Goal: Information Seeking & Learning: Learn about a topic

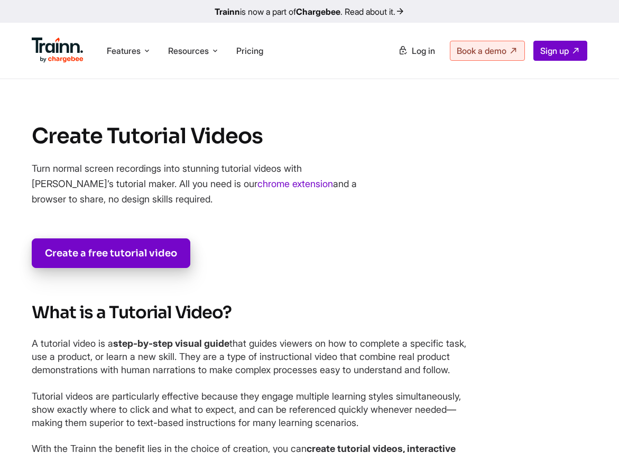
click at [252, 160] on section "Create Tutorial Videos Turn normal screen recordings into stunning tutorial vid…" at bounding box center [309, 195] width 619 height 146
drag, startPoint x: 475, startPoint y: 278, endPoint x: 236, endPoint y: 273, distance: 239.1
click at [236, 268] on section "Create Tutorial Videos Turn normal screen recordings into stunning tutorial vid…" at bounding box center [309, 195] width 619 height 146
drag, startPoint x: 442, startPoint y: 254, endPoint x: 333, endPoint y: 254, distance: 108.4
click at [429, 234] on video at bounding box center [508, 193] width 159 height 79
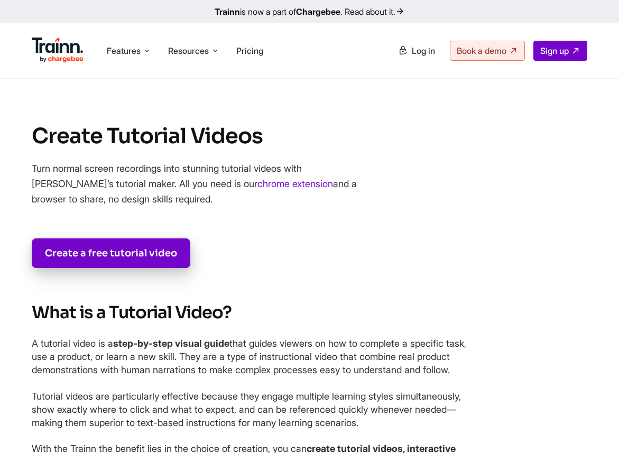
drag, startPoint x: 415, startPoint y: 167, endPoint x: 531, endPoint y: 168, distance: 116.4
click at [532, 168] on video at bounding box center [508, 193] width 159 height 79
click at [531, 168] on video at bounding box center [508, 193] width 159 height 79
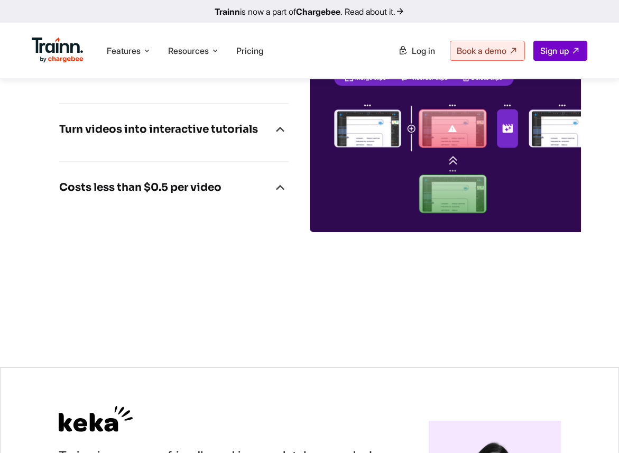
scroll to position [3048, 0]
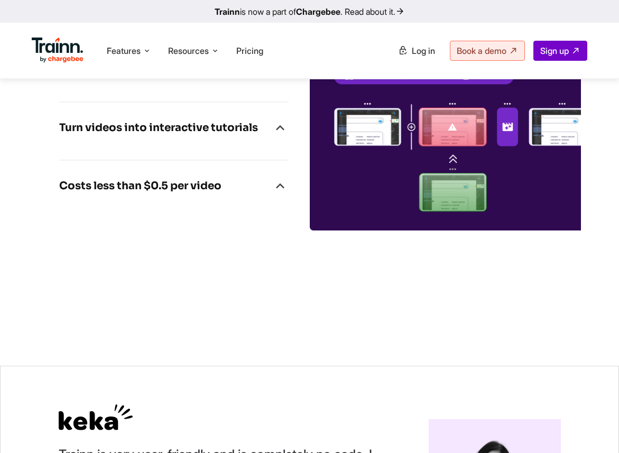
drag, startPoint x: 443, startPoint y: 246, endPoint x: 338, endPoint y: 232, distance: 105.6
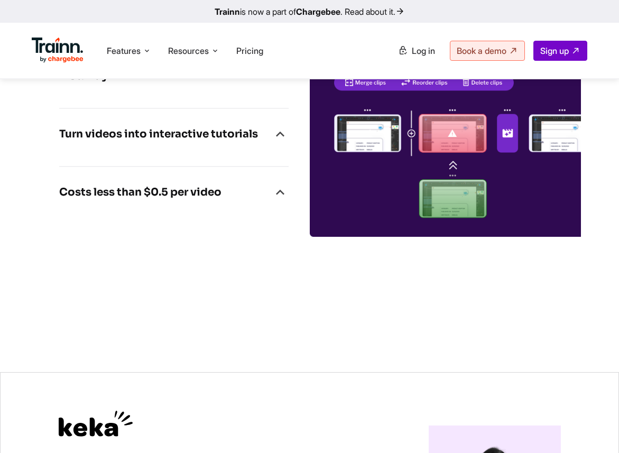
scroll to position [3059, 0]
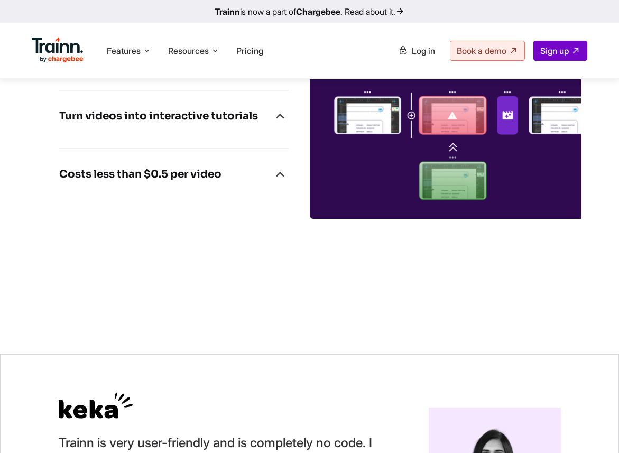
click at [226, 67] on h4 "Clone videos in 25+ languages instantly" at bounding box center [165, 50] width 213 height 34
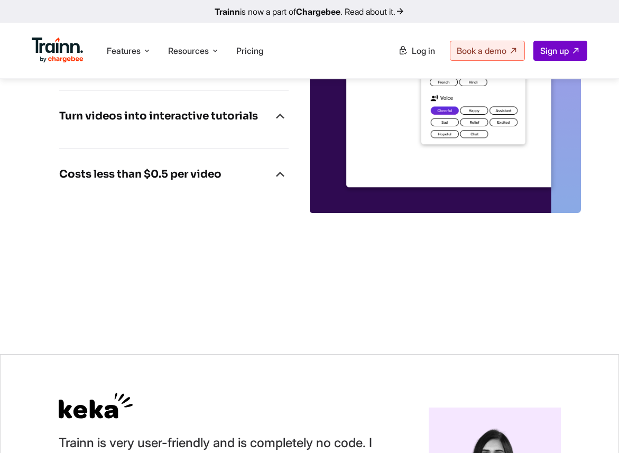
click at [232, 131] on div "Turn videos into interactive tutorials" at bounding box center [174, 119] width 230 height 23
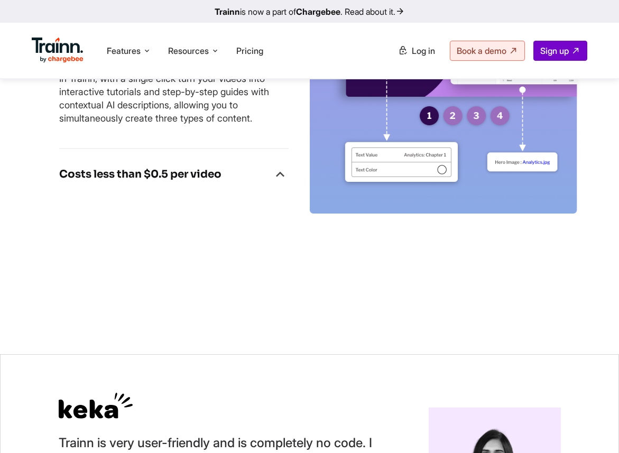
click at [210, 183] on h4 "Costs less than $0.5 per video" at bounding box center [140, 174] width 162 height 17
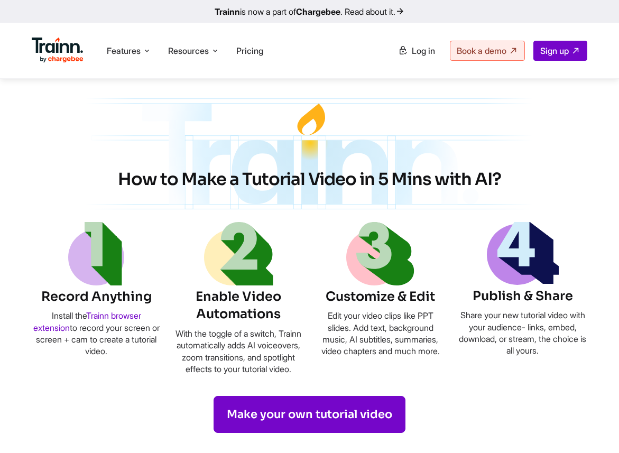
scroll to position [0, 0]
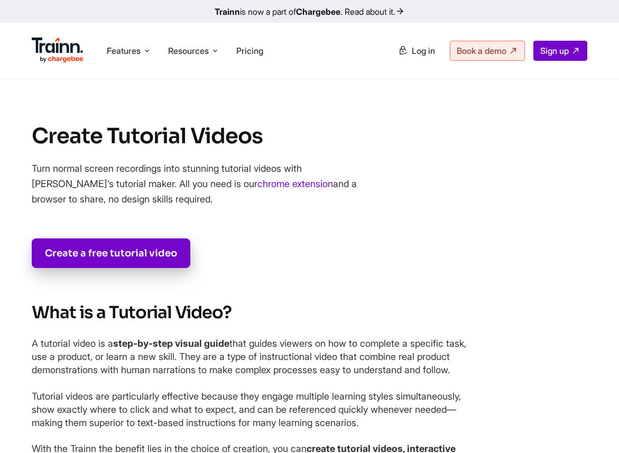
click at [172, 170] on section "Create Tutorial Videos Turn normal screen recordings into stunning tutorial vid…" at bounding box center [309, 195] width 619 height 146
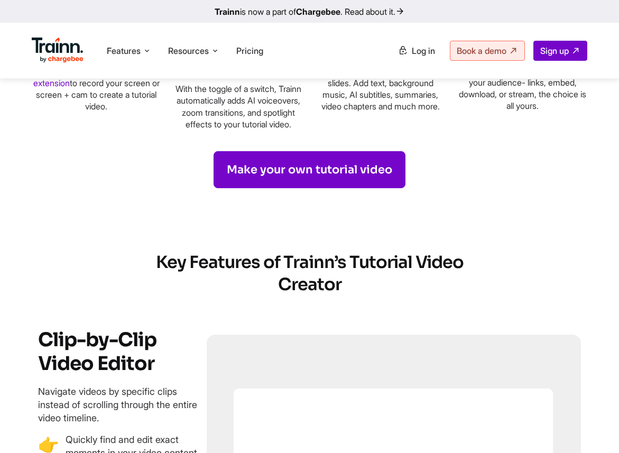
scroll to position [1043, 0]
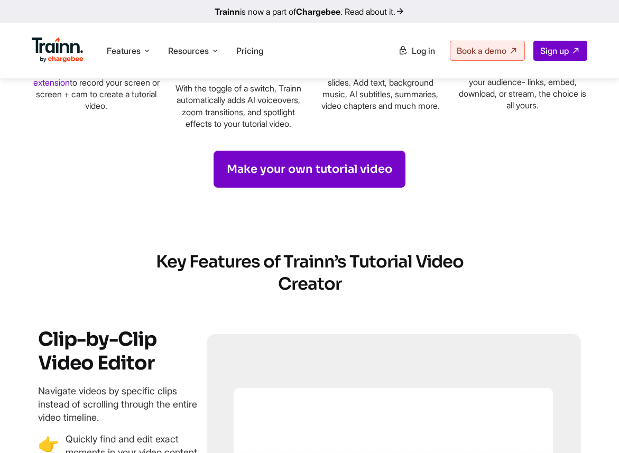
drag, startPoint x: 129, startPoint y: 148, endPoint x: 535, endPoint y: 147, distance: 406.2
click at [535, 147] on section "How to Make a Tutorial Video in 5 Mins with AI? Record Anything Install the Tra…" at bounding box center [309, 18] width 619 height 340
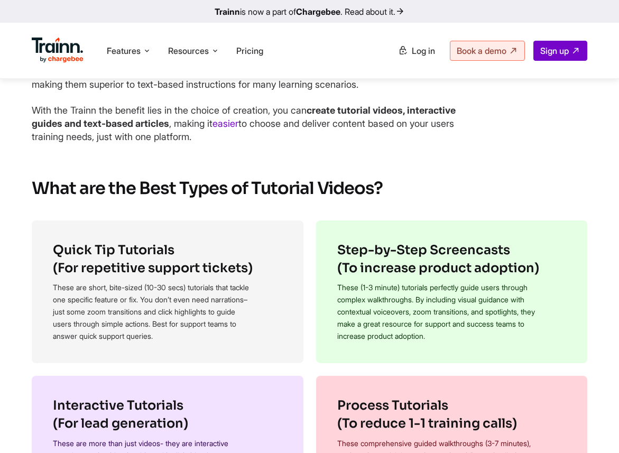
scroll to position [335, 0]
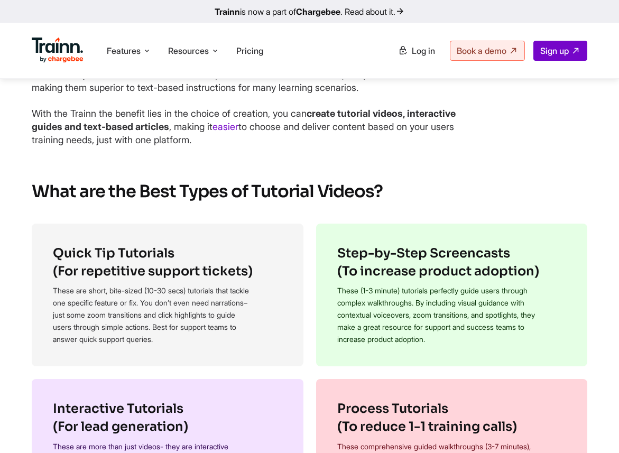
click at [347, 147] on p "With the Trainn the benefit lies in the choice of creation, you can create tuto…" at bounding box center [254, 127] width 444 height 40
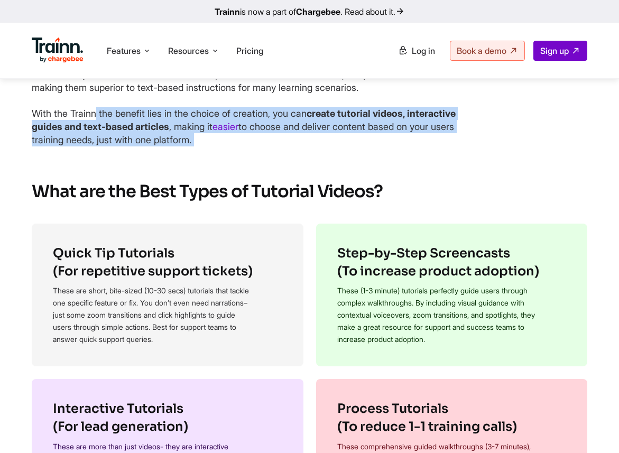
click at [347, 147] on p "With the Trainn the benefit lies in the choice of creation, you can create tuto…" at bounding box center [254, 127] width 444 height 40
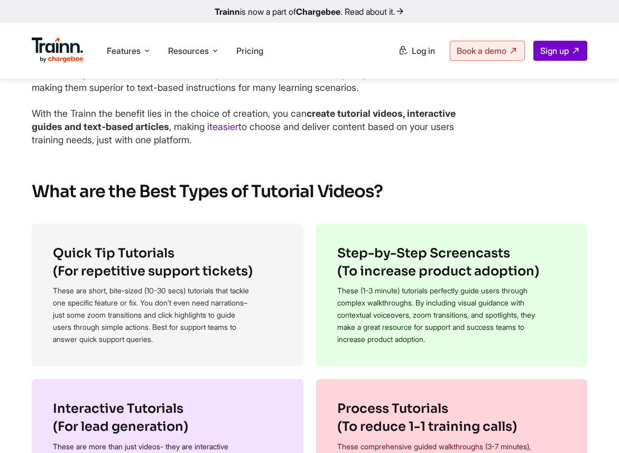
click at [343, 132] on b "create tutorial videos, interactive guides and text-based articles" at bounding box center [244, 120] width 424 height 24
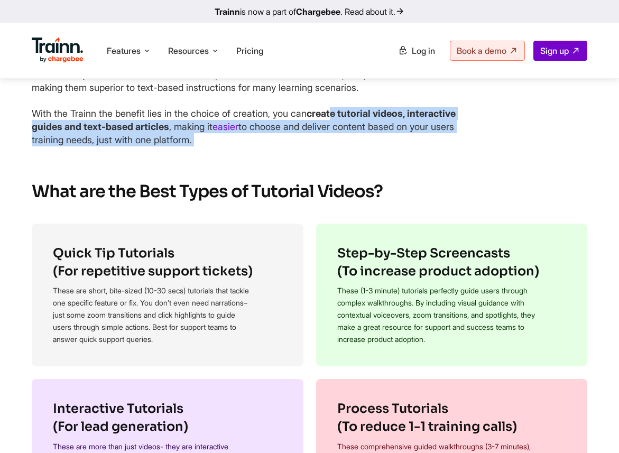
click at [342, 132] on b "create tutorial videos, interactive guides and text-based articles" at bounding box center [244, 120] width 424 height 24
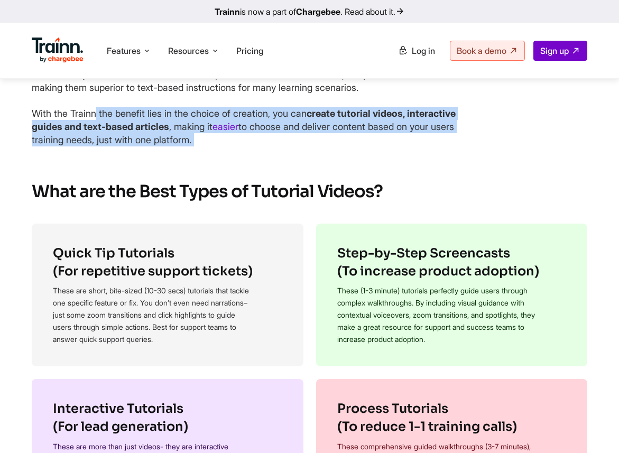
click at [342, 132] on b "create tutorial videos, interactive guides and text-based articles" at bounding box center [244, 120] width 424 height 24
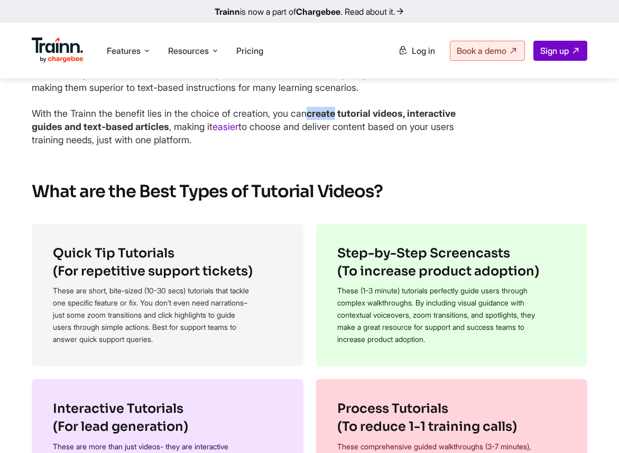
click at [342, 132] on b "create tutorial videos, interactive guides and text-based articles" at bounding box center [244, 120] width 424 height 24
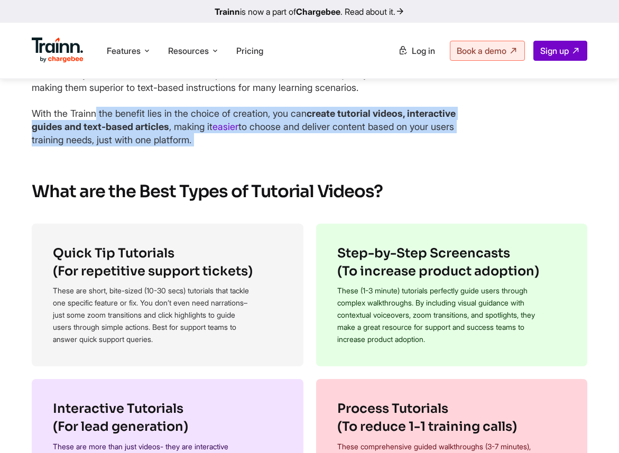
click at [342, 132] on b "create tutorial videos, interactive guides and text-based articles" at bounding box center [244, 120] width 424 height 24
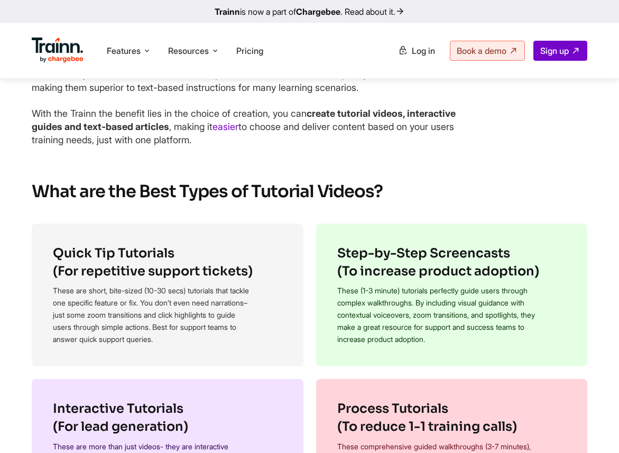
click at [342, 132] on b "create tutorial videos, interactive guides and text-based articles" at bounding box center [244, 120] width 424 height 24
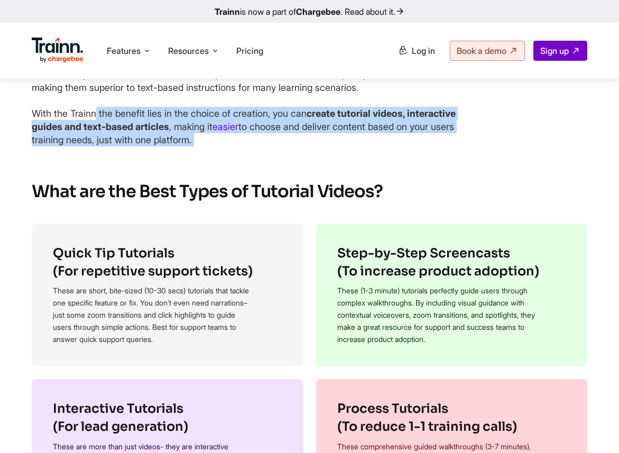
click at [342, 132] on b "create tutorial videos, interactive guides and text-based articles" at bounding box center [244, 120] width 424 height 24
drag, startPoint x: 29, startPoint y: 208, endPoint x: 206, endPoint y: 350, distance: 226.9
click at [206, 146] on section "What is a Tutorial Video? A tutorial video is a step-by-step visual guide that …" at bounding box center [309, 57] width 619 height 180
click at [206, 147] on p "With the Trainn the benefit lies in the choice of creation, you can create tuto…" at bounding box center [254, 127] width 444 height 40
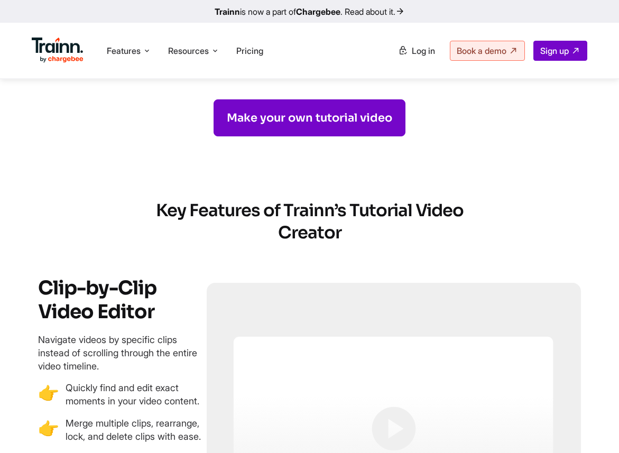
scroll to position [1096, 0]
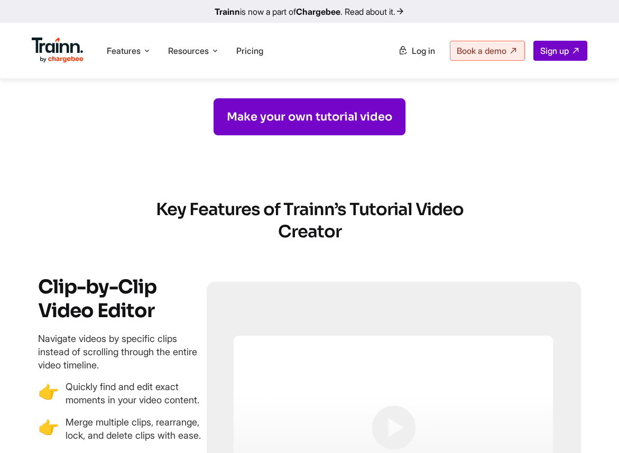
drag, startPoint x: 121, startPoint y: 106, endPoint x: 512, endPoint y: 96, distance: 392.0
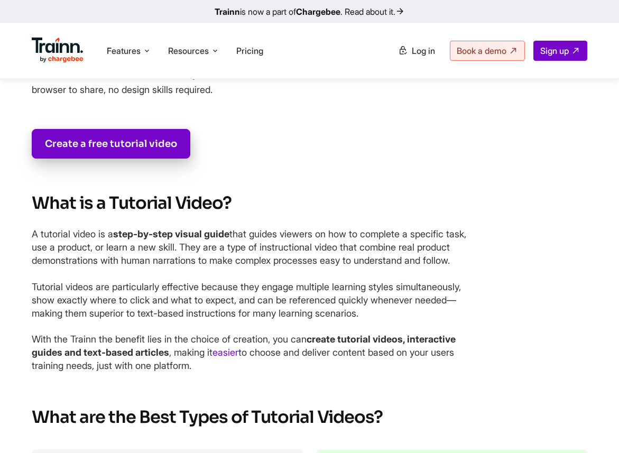
scroll to position [0, 0]
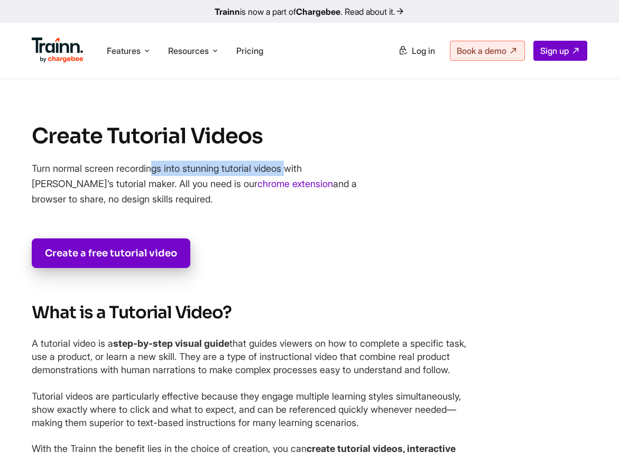
drag, startPoint x: 274, startPoint y: 261, endPoint x: 84, endPoint y: 260, distance: 190.4
click at [83, 207] on p "Turn normal screen recordings into stunning tutorial videos with [PERSON_NAME]’…" at bounding box center [209, 184] width 354 height 46
click at [84, 207] on p "Turn normal screen recordings into stunning tutorial videos with [PERSON_NAME]’…" at bounding box center [209, 184] width 354 height 46
drag, startPoint x: 94, startPoint y: 268, endPoint x: 56, endPoint y: 268, distance: 38.1
click at [463, 224] on video at bounding box center [508, 193] width 159 height 79
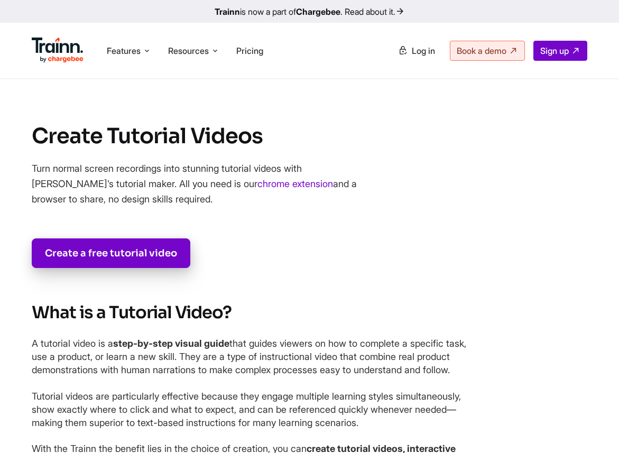
click at [505, 162] on video at bounding box center [508, 193] width 159 height 79
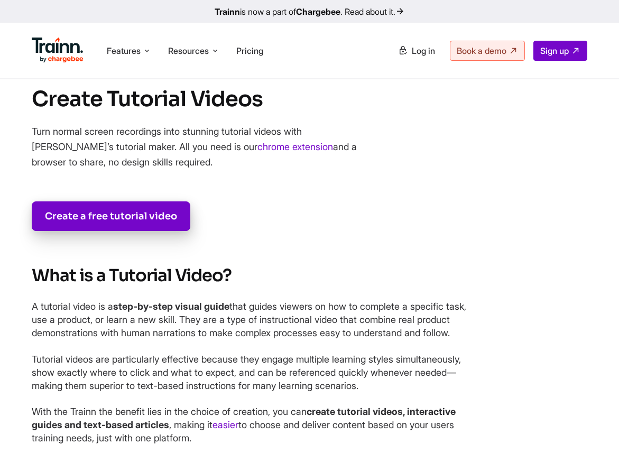
scroll to position [43, 0]
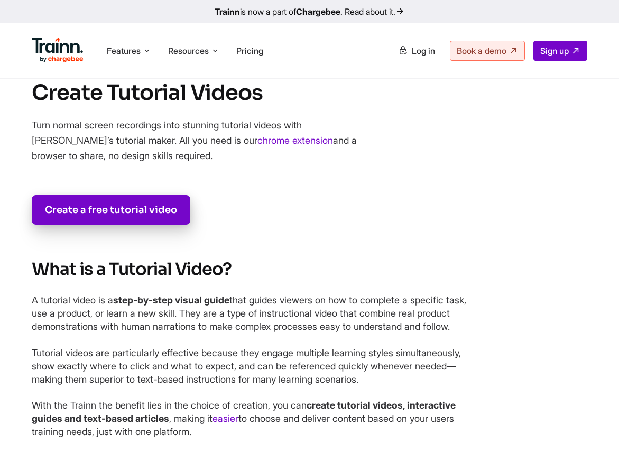
click at [570, 188] on video at bounding box center [508, 150] width 159 height 79
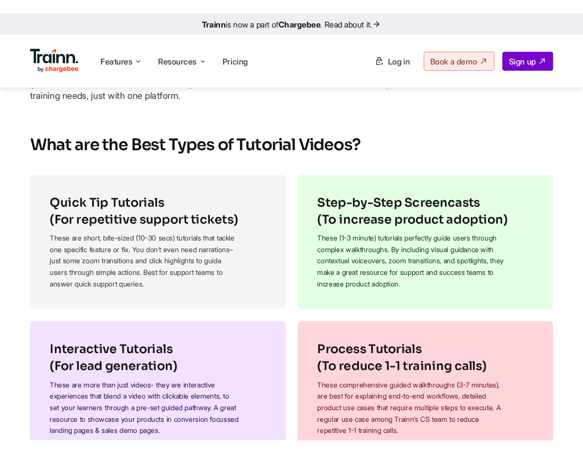
scroll to position [0, 0]
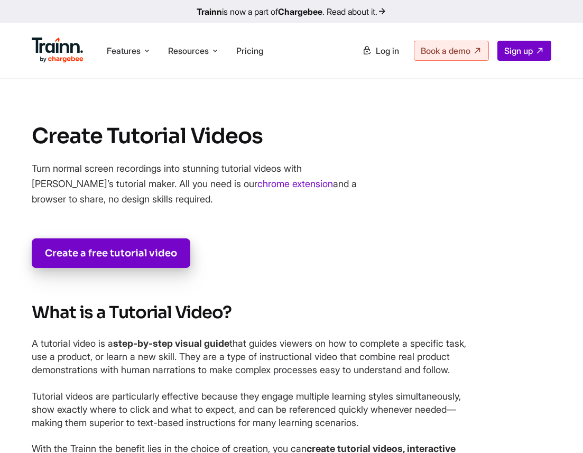
click at [233, 212] on section "Create Tutorial Videos Turn normal screen recordings into stunning tutorial vid…" at bounding box center [291, 195] width 583 height 146
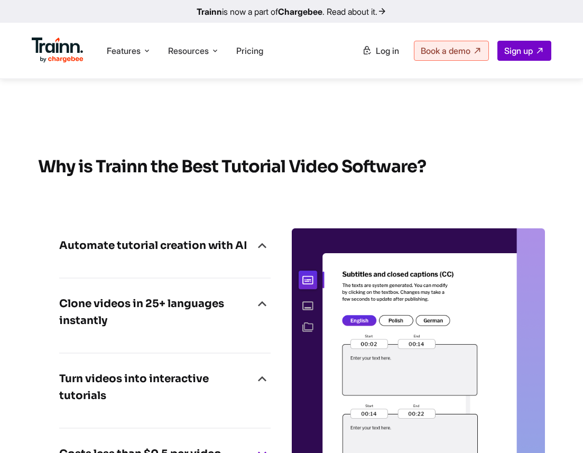
scroll to position [2944, 0]
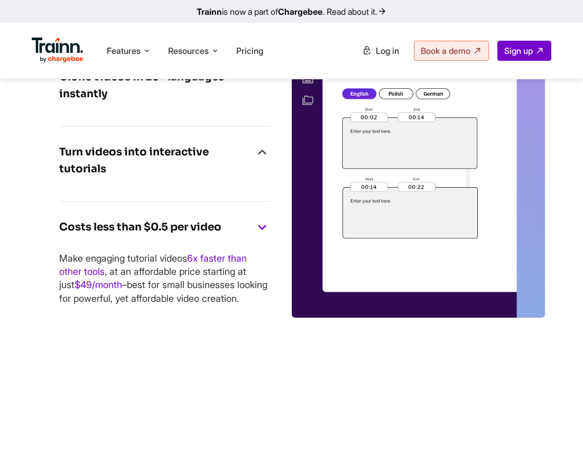
click at [145, 127] on div "Clone videos in 25+ languages instantly Create a tutorial video and instantly c…" at bounding box center [165, 89] width 212 height 75
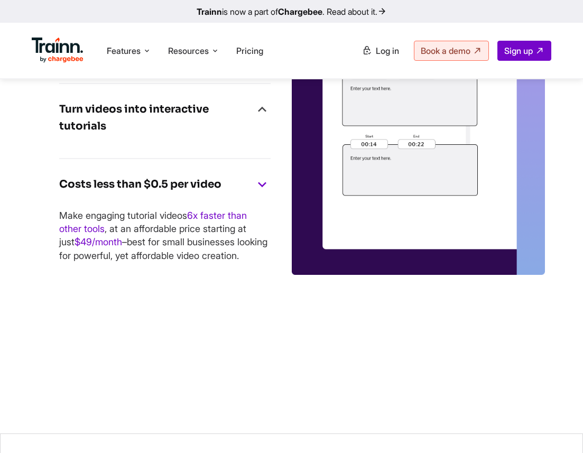
click at [153, 60] on h4 "Clone videos in 25+ languages instantly" at bounding box center [156, 43] width 195 height 34
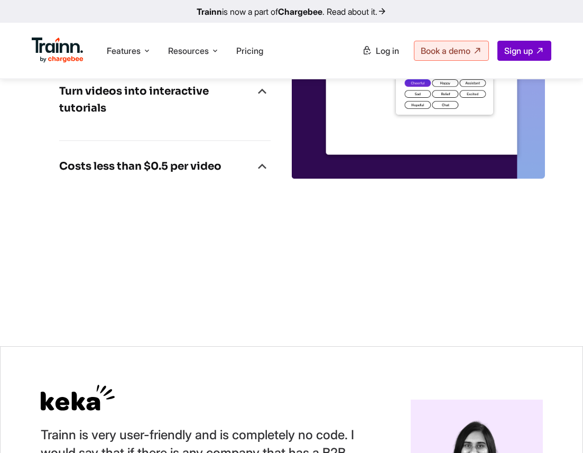
scroll to position [3085, 0]
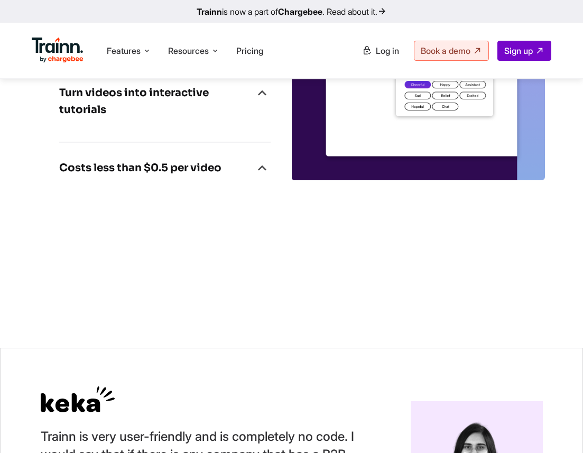
click at [138, 118] on h4 "Turn videos into interactive tutorials" at bounding box center [156, 102] width 195 height 34
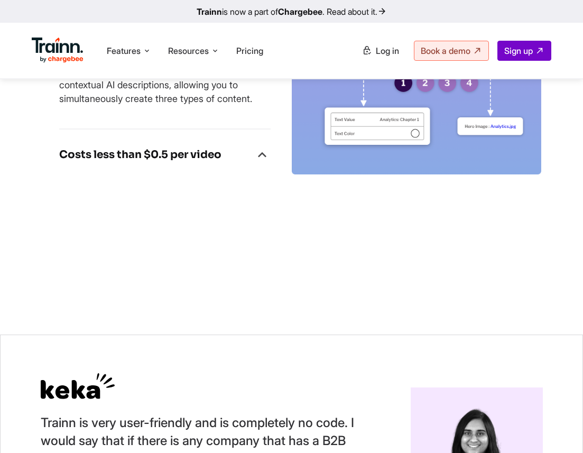
click at [124, 163] on h4 "Costs less than $0.5 per video" at bounding box center [140, 154] width 162 height 17
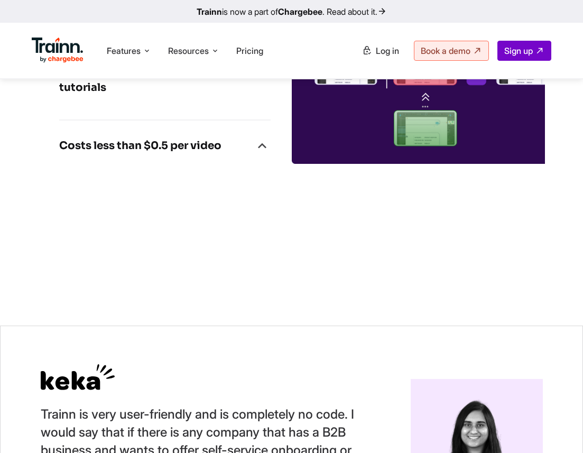
scroll to position [3140, 0]
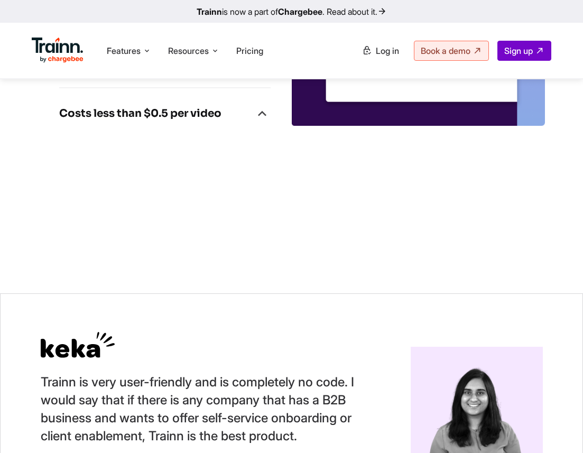
click at [199, 64] on h4 "Turn videos into interactive tutorials" at bounding box center [156, 47] width 195 height 34
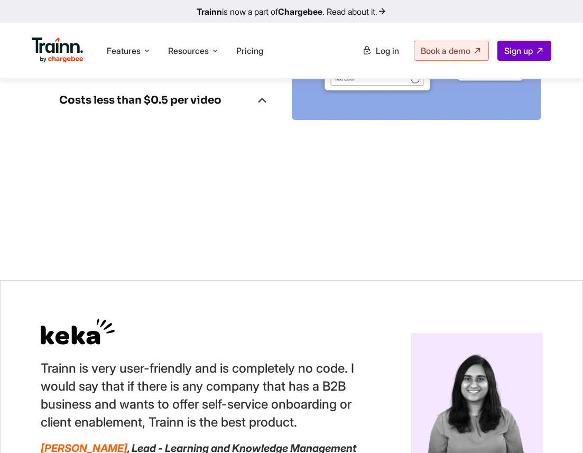
click at [199, 109] on h4 "Costs less than $0.5 per video" at bounding box center [140, 100] width 162 height 17
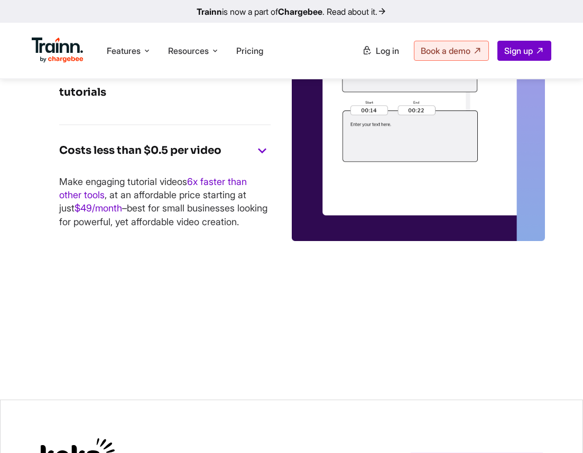
scroll to position [3016, 0]
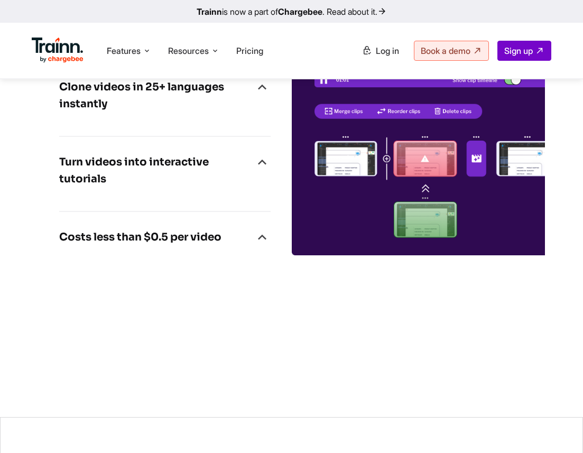
click at [231, 113] on h4 "Clone videos in 25+ languages instantly" at bounding box center [156, 96] width 195 height 34
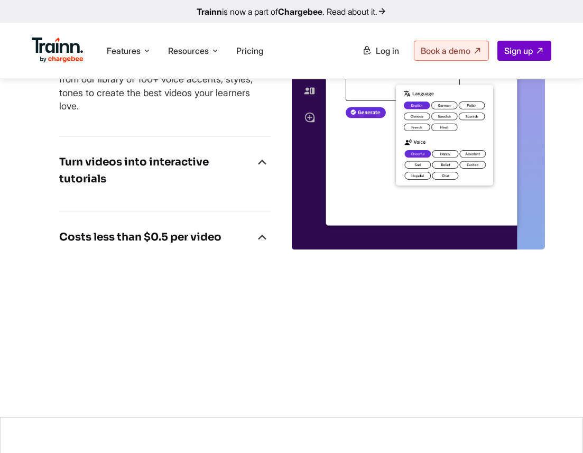
click at [418, 250] on img at bounding box center [419, 94] width 254 height 312
click at [129, 188] on h4 "Turn videos into interactive tutorials" at bounding box center [156, 171] width 195 height 34
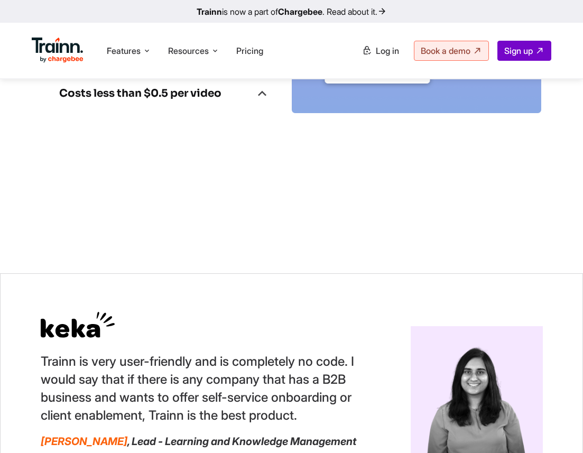
click at [184, 102] on h4 "Costs less than $0.5 per video" at bounding box center [140, 93] width 162 height 17
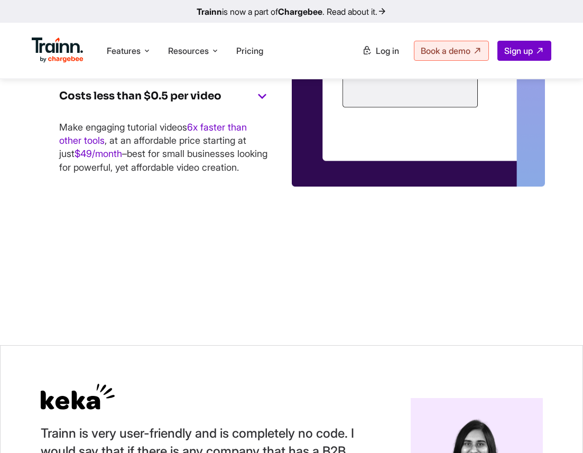
scroll to position [3074, 0]
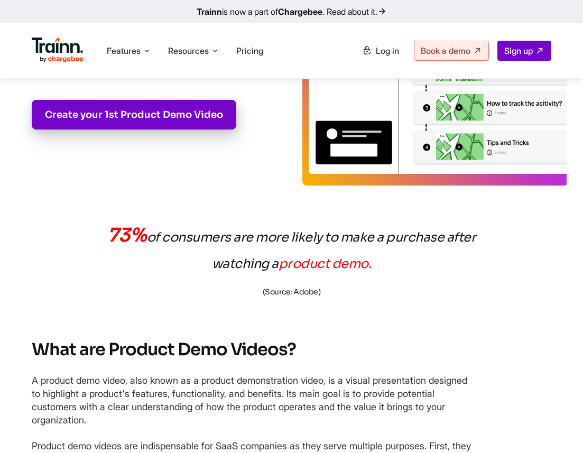
scroll to position [187, 0]
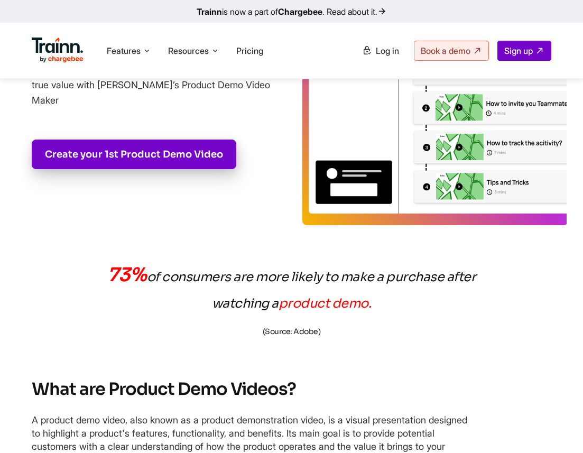
drag, startPoint x: 351, startPoint y: 305, endPoint x: 148, endPoint y: 292, distance: 203.5
click at [148, 292] on p "73% of consumers are more likely to make a purchase after watching a product de…" at bounding box center [292, 303] width 381 height 83
click at [149, 291] on p "73% of consumers are more likely to make a purchase after watching a product de…" at bounding box center [292, 303] width 381 height 83
drag, startPoint x: 297, startPoint y: 332, endPoint x: 315, endPoint y: 332, distance: 18.0
click at [315, 332] on span "(Source: Adobe)" at bounding box center [292, 332] width 58 height 10
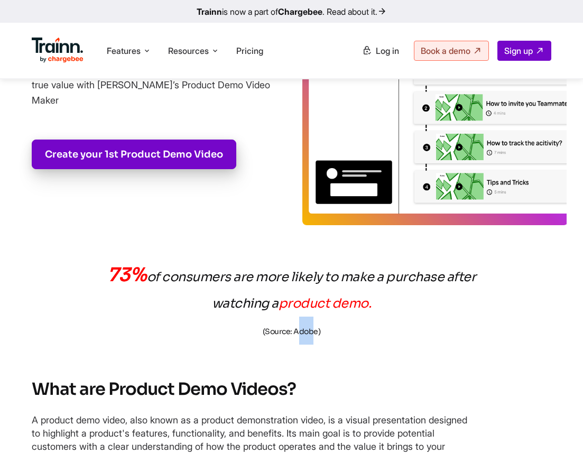
click at [315, 332] on span "(Source: Adobe)" at bounding box center [292, 332] width 58 height 10
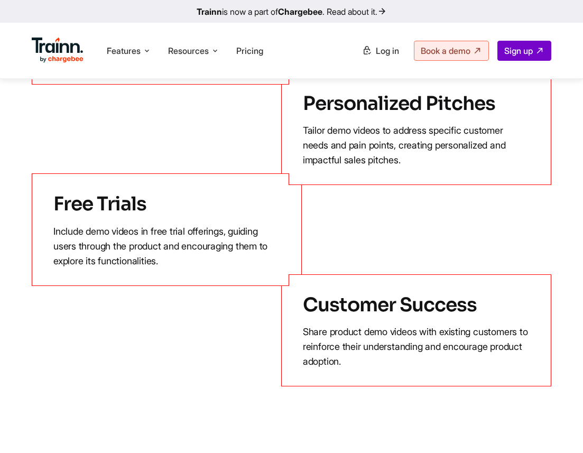
scroll to position [3779, 0]
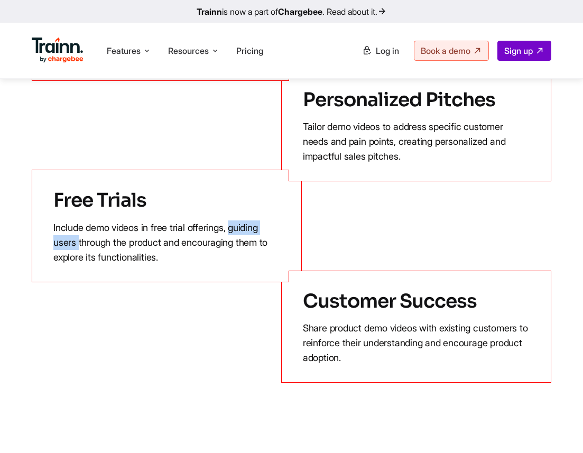
drag, startPoint x: 166, startPoint y: 239, endPoint x: 354, endPoint y: 238, distance: 188.3
click at [354, 238] on div "Free Trials Include demo videos in free trial offerings, guiding users through …" at bounding box center [292, 226] width 520 height 112
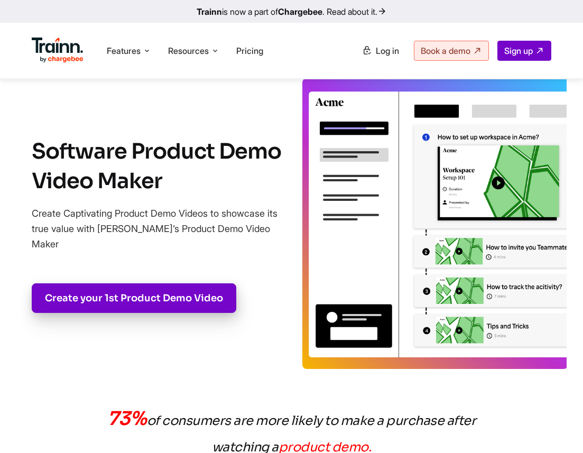
scroll to position [0, 0]
